Goal: Information Seeking & Learning: Learn about a topic

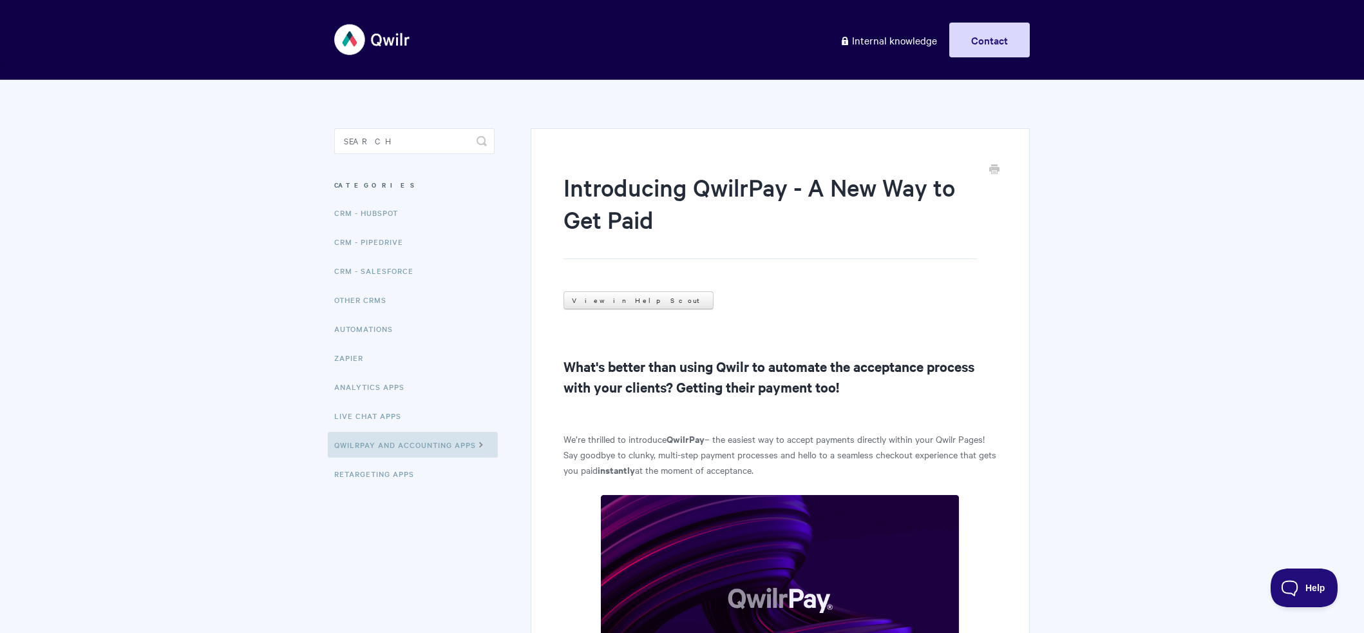
click at [370, 155] on aside "Toggle Search Categories CRM - HubSpot CRM - Pipedrive CRM - Salesforce Other C…" at bounding box center [414, 318] width 160 height 380
click at [397, 148] on input "Search" at bounding box center [414, 141] width 160 height 26
type input "inline"
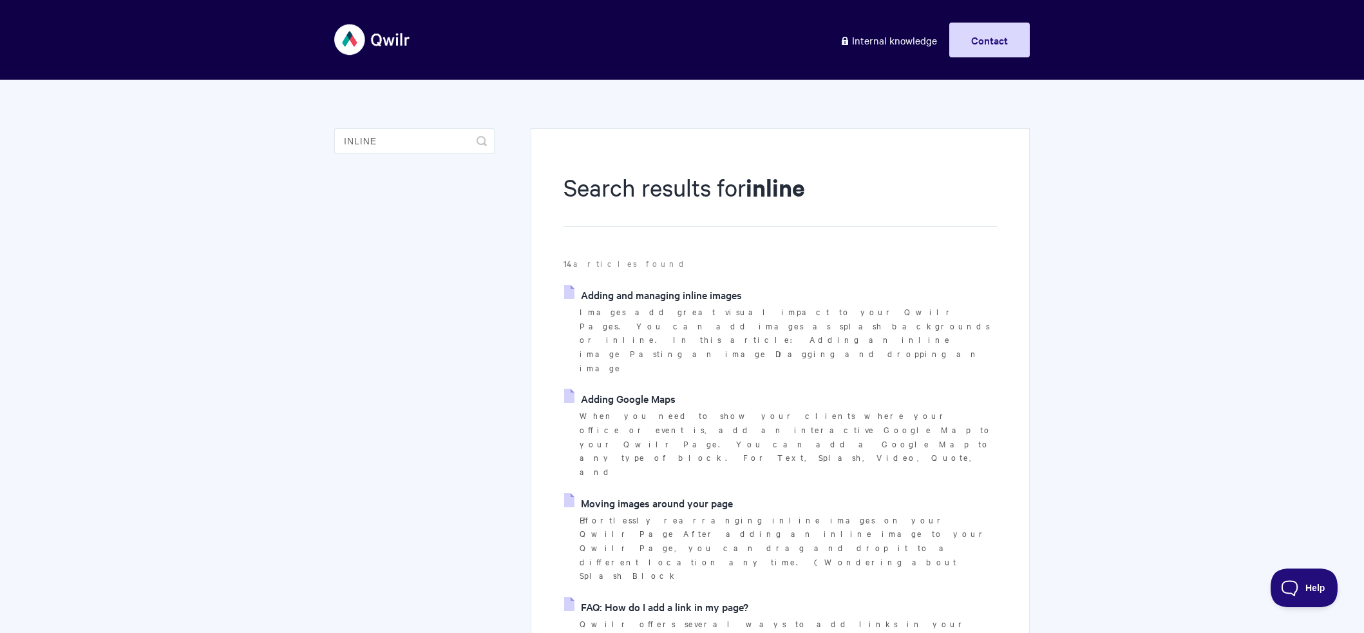
click at [680, 289] on link "Adding and managing inline images" at bounding box center [653, 294] width 178 height 19
